Goal: Task Accomplishment & Management: Use online tool/utility

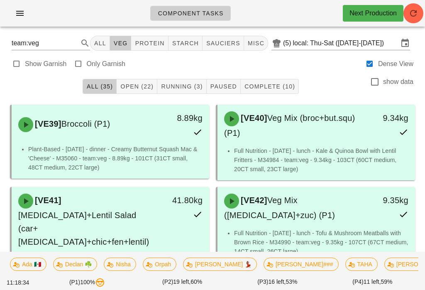
click at [413, 11] on icon "button" at bounding box center [413, 13] width 10 height 10
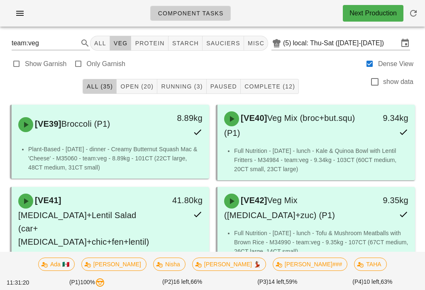
click at [187, 86] on span "Running (3)" at bounding box center [182, 86] width 42 height 7
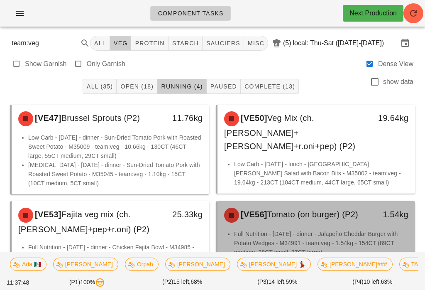
click at [312, 226] on div "[VE56] Tomato (on burger) (P2)" at bounding box center [292, 215] width 146 height 25
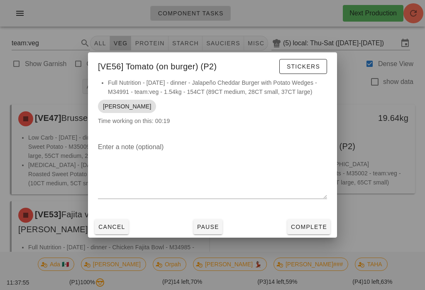
click at [391, 211] on div at bounding box center [212, 145] width 425 height 290
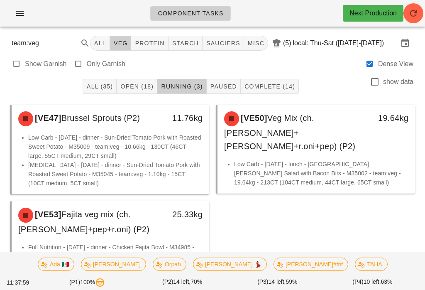
scroll to position [34, 0]
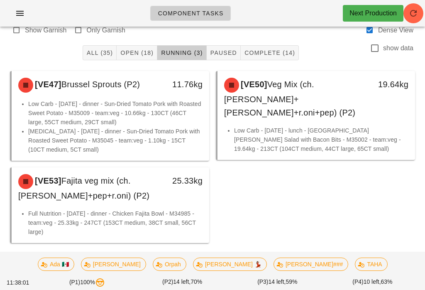
click at [415, 16] on icon "button" at bounding box center [413, 13] width 10 height 10
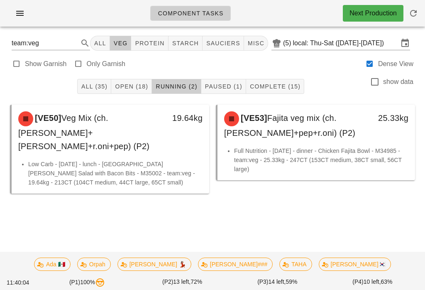
click at [424, 5] on div "Component Tasks Next Production" at bounding box center [212, 13] width 425 height 27
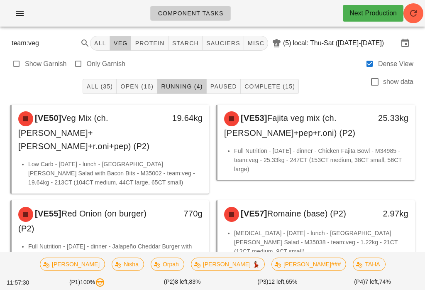
click at [321, 42] on input "local: Thu-Sat ([DATE]-[DATE])" at bounding box center [345, 43] width 105 height 13
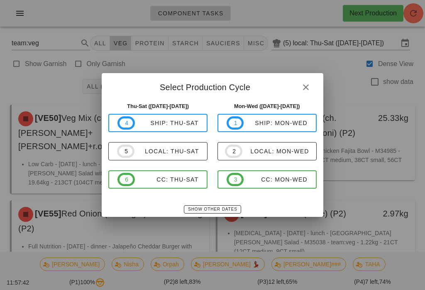
click at [49, 77] on div at bounding box center [212, 145] width 425 height 290
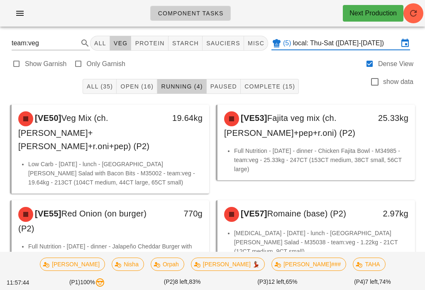
click at [24, 9] on icon "button" at bounding box center [20, 13] width 10 height 10
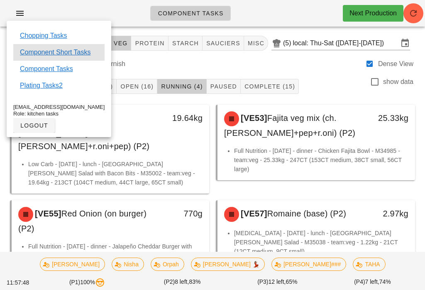
click at [71, 49] on link "Component Short Tasks" at bounding box center [55, 52] width 71 height 10
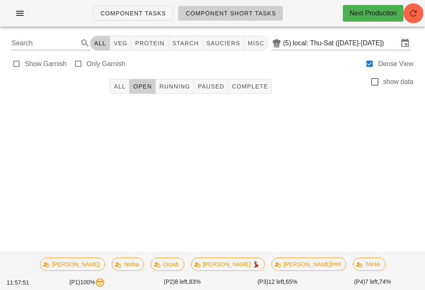
click at [415, 12] on icon "button" at bounding box center [413, 13] width 10 height 10
